Goal: Task Accomplishment & Management: Complete application form

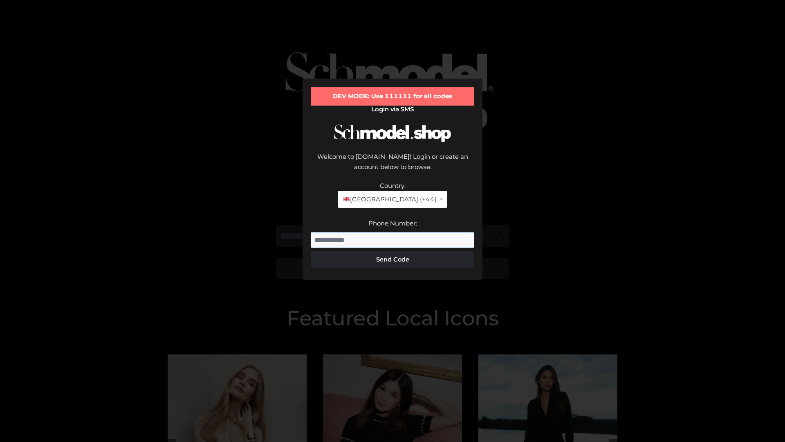
click at [393, 232] on input "Phone Number:" at bounding box center [393, 240] width 164 height 16
type input "**********"
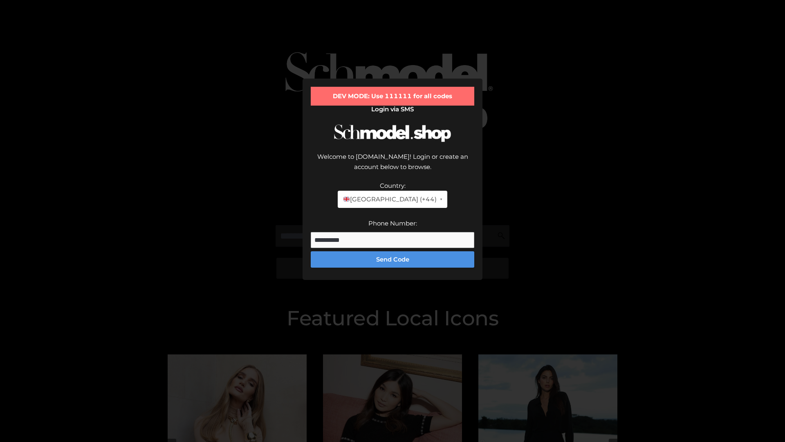
click at [393, 251] on button "Send Code" at bounding box center [393, 259] width 164 height 16
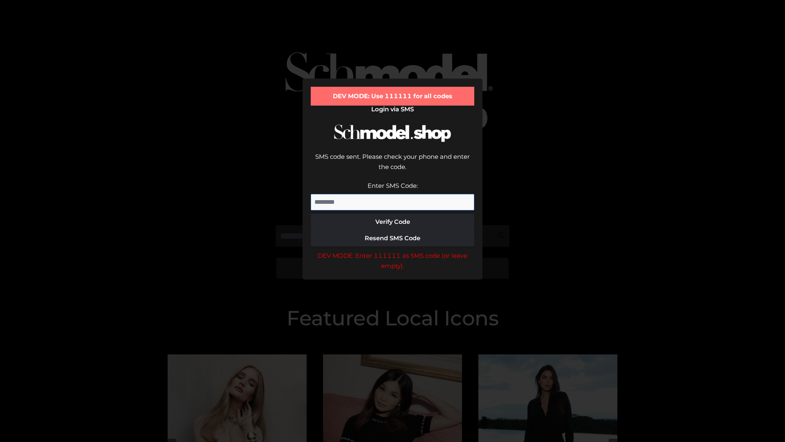
click at [393, 194] on input "Enter SMS Code:" at bounding box center [393, 202] width 164 height 16
type input "******"
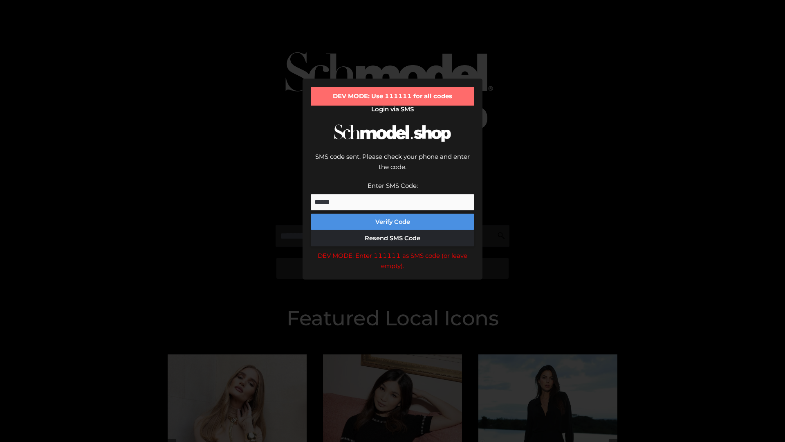
click at [393, 213] on button "Verify Code" at bounding box center [393, 221] width 164 height 16
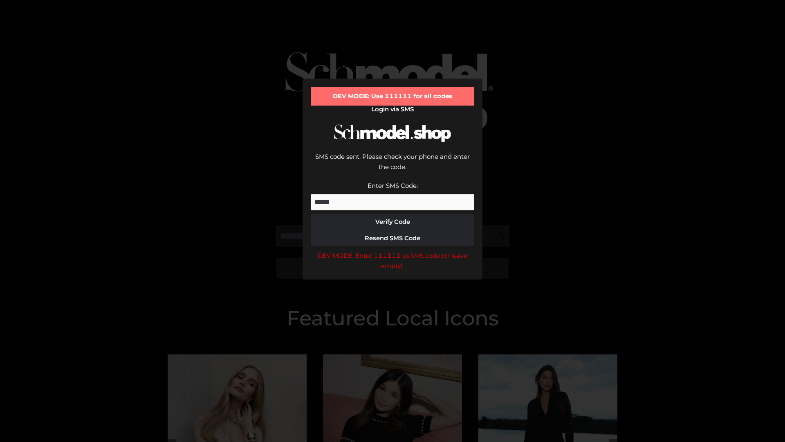
click at [393, 250] on div "DEV MODE: Enter 111111 as SMS code (or leave empty)." at bounding box center [393, 260] width 164 height 21
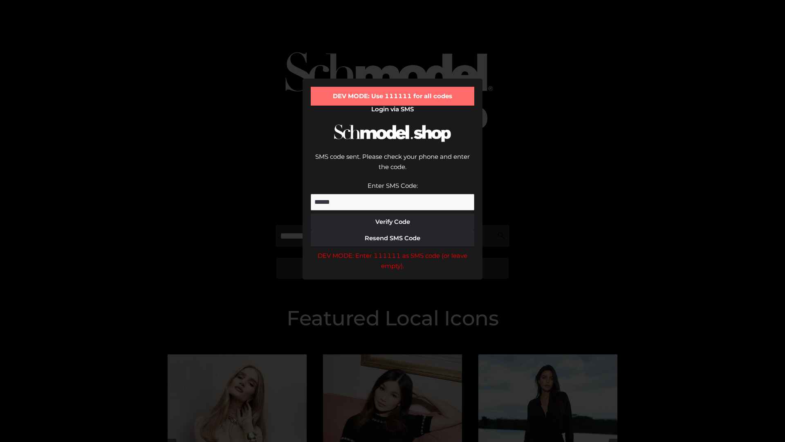
click at [393, 250] on div "DEV MODE: Enter 111111 as SMS code (or leave empty)." at bounding box center [393, 260] width 164 height 21
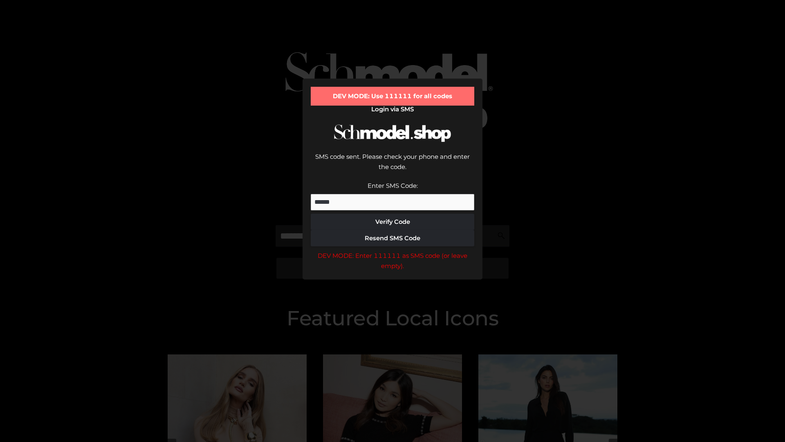
click at [393, 250] on div "DEV MODE: Enter 111111 as SMS code (or leave empty)." at bounding box center [393, 260] width 164 height 21
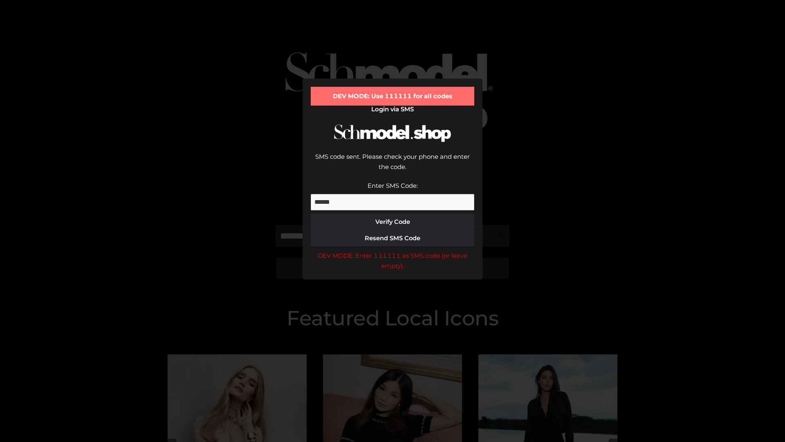
click at [393, 250] on div "DEV MODE: Enter 111111 as SMS code (or leave empty)." at bounding box center [393, 260] width 164 height 21
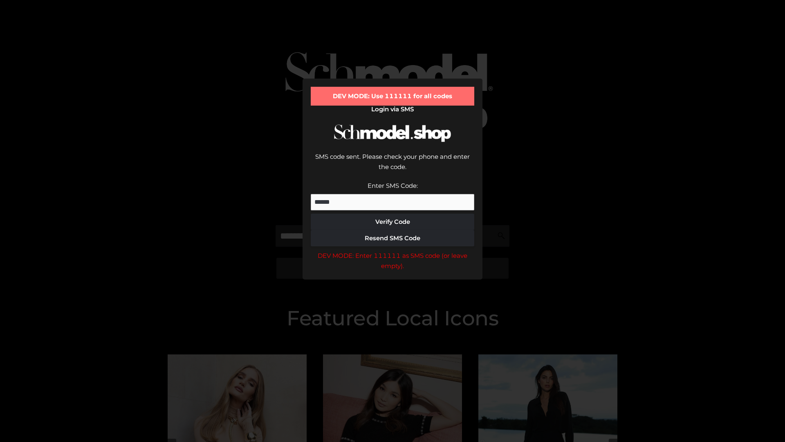
click at [393, 250] on div "DEV MODE: Enter 111111 as SMS code (or leave empty)." at bounding box center [393, 260] width 164 height 21
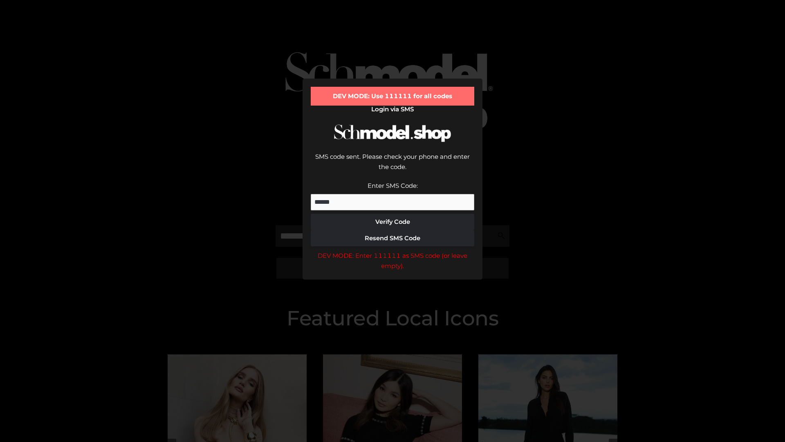
click at [393, 250] on div "DEV MODE: Enter 111111 as SMS code (or leave empty)." at bounding box center [393, 260] width 164 height 21
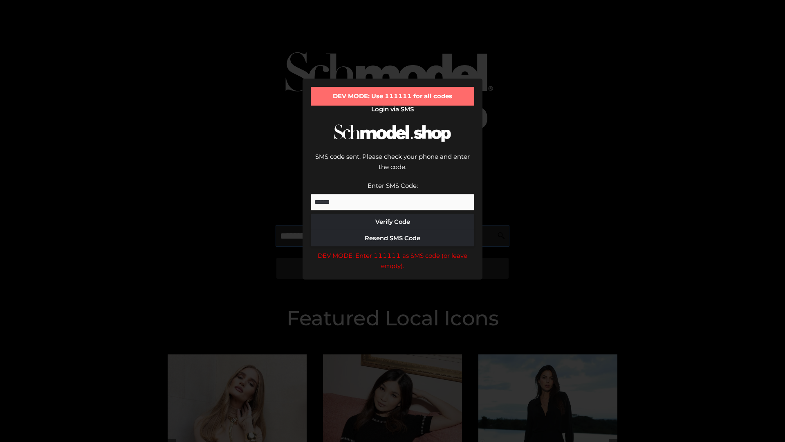
scroll to position [0, 42]
click at [393, 250] on div "DEV MODE: Enter 111111 as SMS code (or leave empty)." at bounding box center [393, 260] width 164 height 21
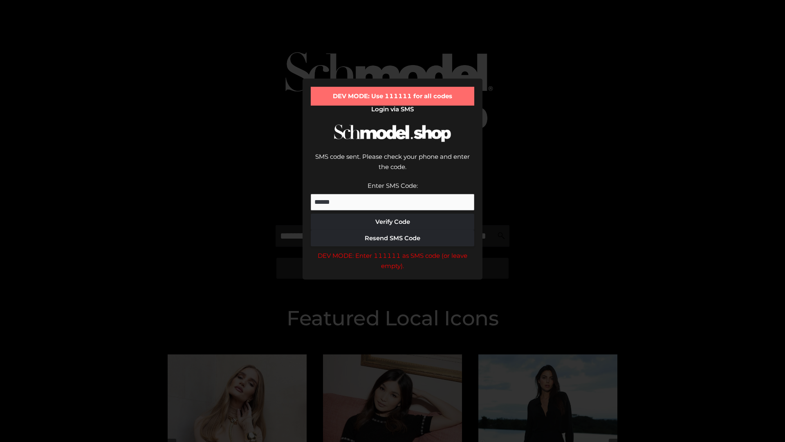
click at [393, 250] on div "DEV MODE: Enter 111111 as SMS code (or leave empty)." at bounding box center [393, 260] width 164 height 21
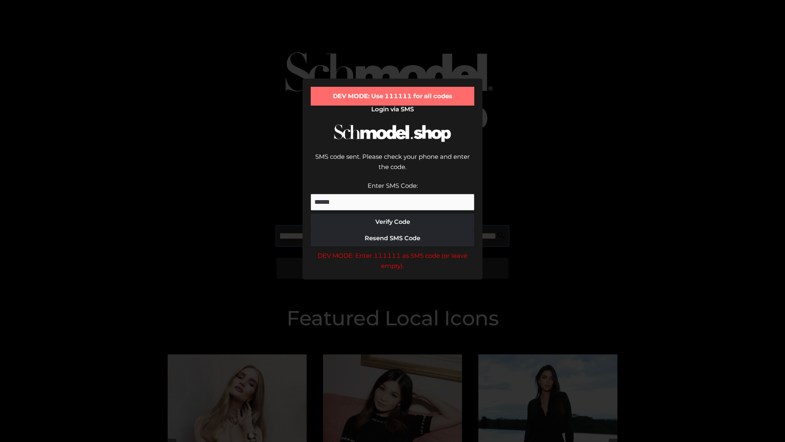
scroll to position [0, 89]
click at [393, 250] on div "DEV MODE: Enter 111111 as SMS code (or leave empty)." at bounding box center [393, 260] width 164 height 21
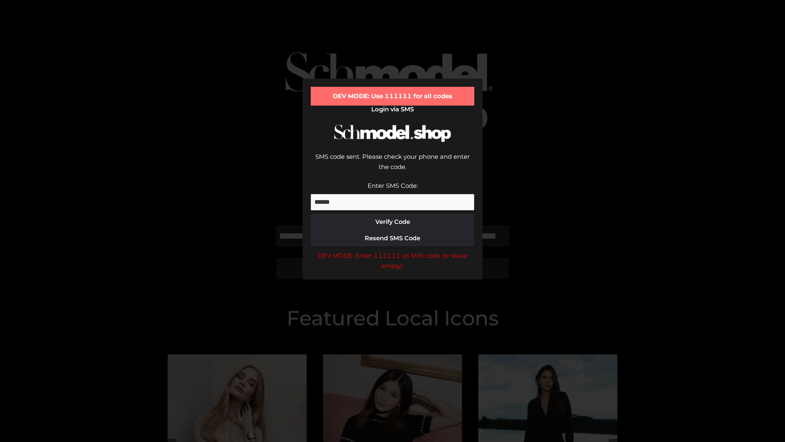
click at [393, 250] on div "DEV MODE: Enter 111111 as SMS code (or leave empty)." at bounding box center [393, 260] width 164 height 21
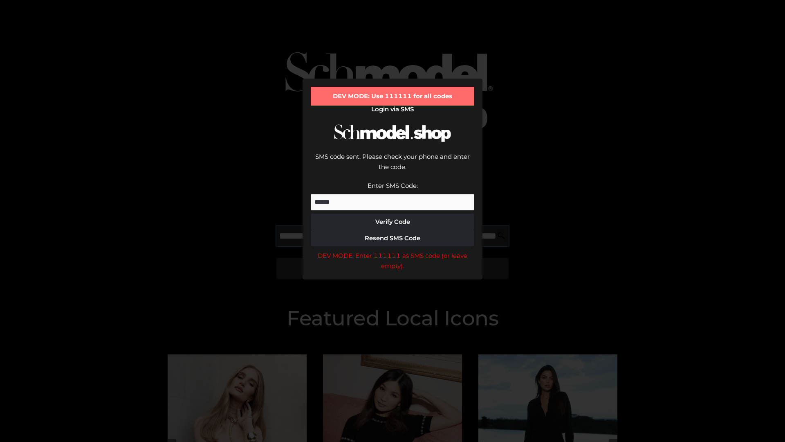
scroll to position [0, 139]
click at [393, 250] on div "DEV MODE: Enter 111111 as SMS code (or leave empty)." at bounding box center [393, 260] width 164 height 21
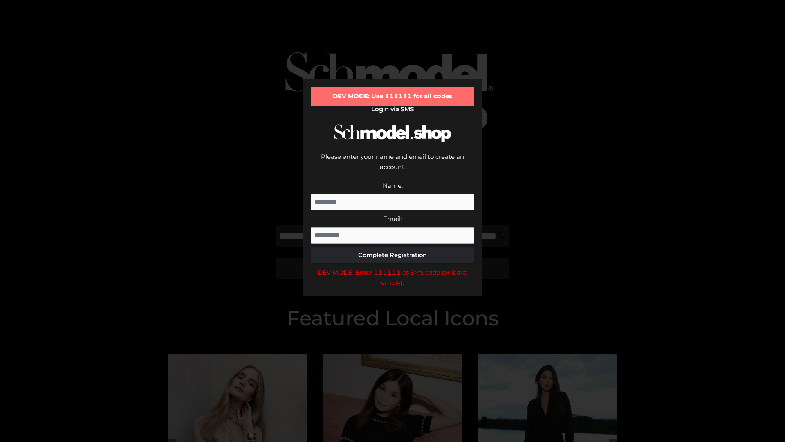
click at [393, 267] on div "DEV MODE: Enter 111111 as SMS code (or leave empty)." at bounding box center [393, 277] width 164 height 21
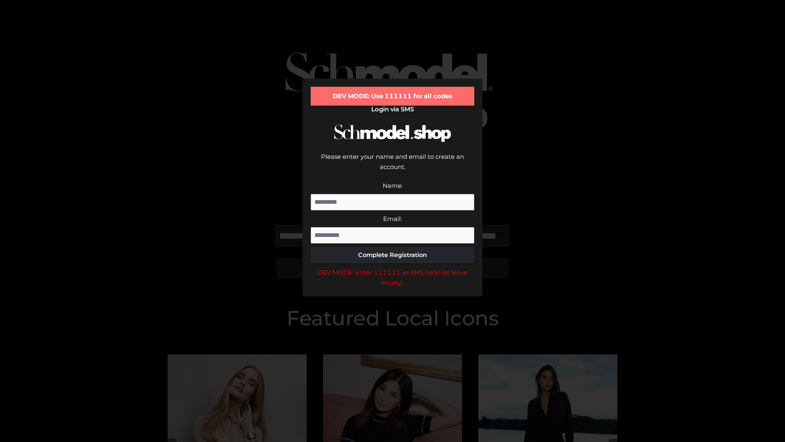
scroll to position [0, 190]
click at [393, 267] on div "DEV MODE: Enter 111111 as SMS code (or leave empty)." at bounding box center [393, 277] width 164 height 21
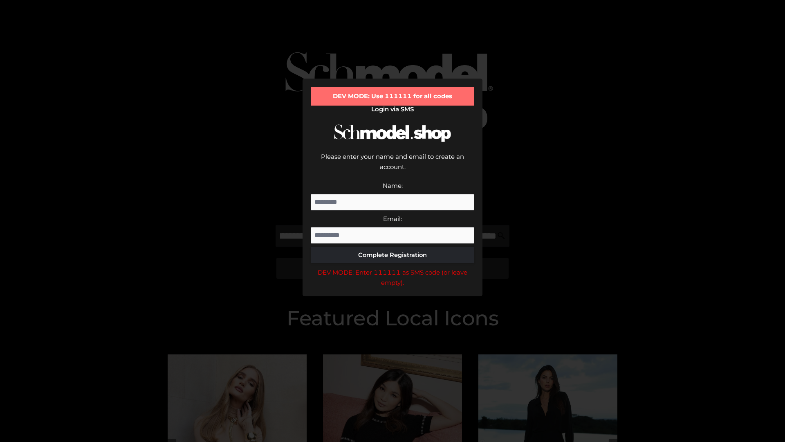
click at [393, 267] on div "DEV MODE: Enter 111111 as SMS code (or leave empty)." at bounding box center [393, 277] width 164 height 21
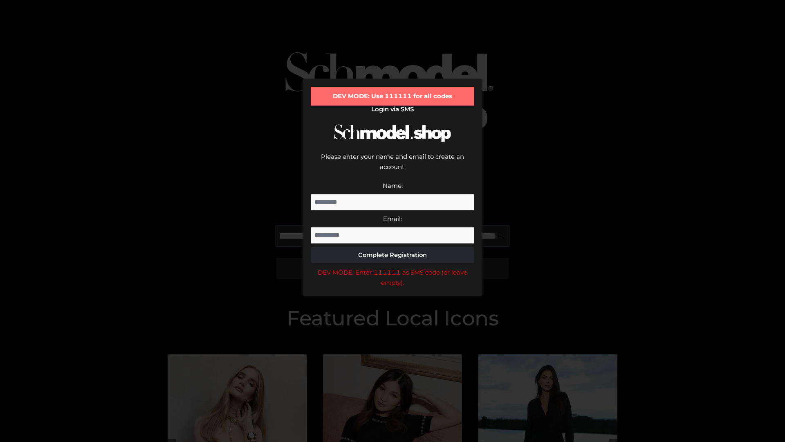
scroll to position [0, 237]
click at [393, 267] on div "DEV MODE: Enter 111111 as SMS code (or leave empty)." at bounding box center [393, 277] width 164 height 21
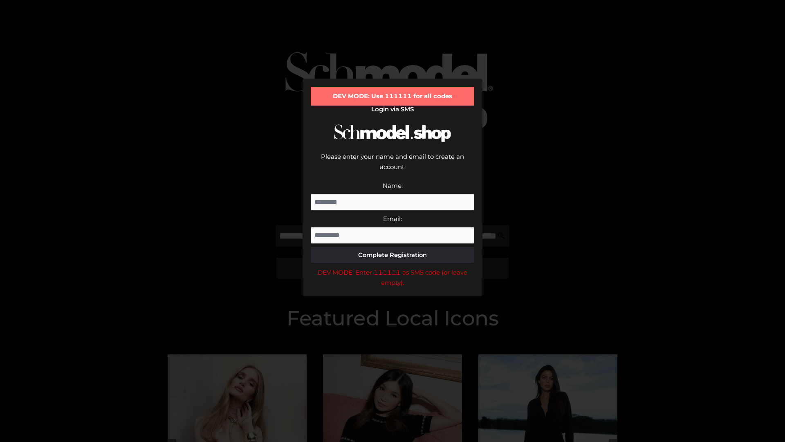
click at [393, 267] on div "DEV MODE: Enter 111111 as SMS code (or leave empty)." at bounding box center [393, 277] width 164 height 21
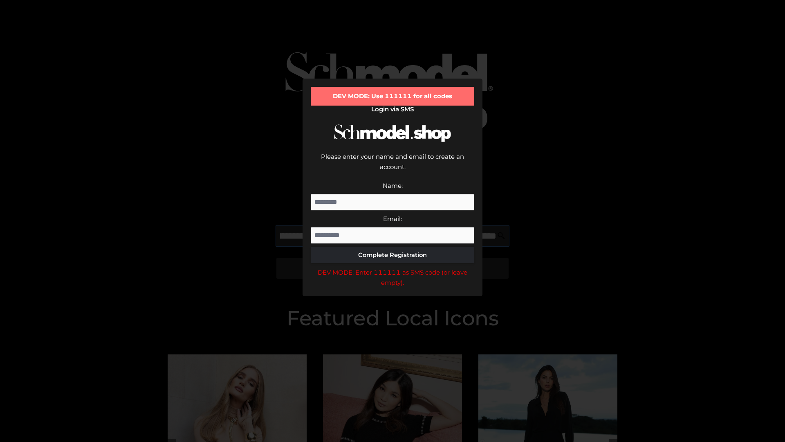
scroll to position [0, 287]
click at [393, 267] on div "DEV MODE: Enter 111111 as SMS code (or leave empty)." at bounding box center [393, 277] width 164 height 21
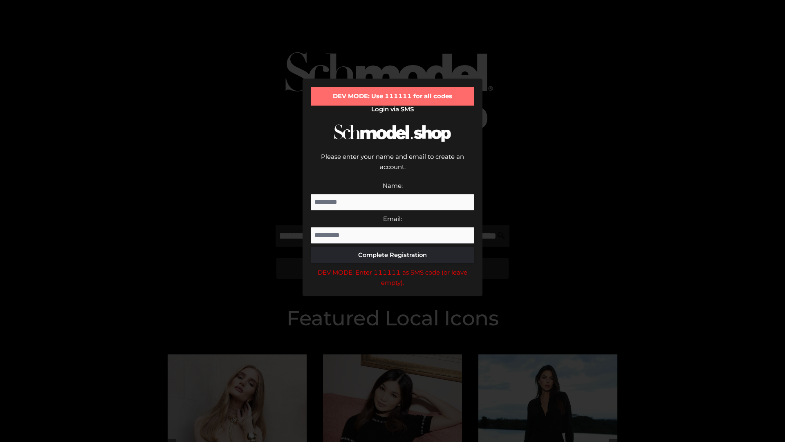
click at [393, 267] on div "DEV MODE: Enter 111111 as SMS code (or leave empty)." at bounding box center [393, 277] width 164 height 21
type input "**********"
click at [393, 267] on div "DEV MODE: Enter 111111 as SMS code (or leave empty)." at bounding box center [393, 277] width 164 height 21
